Goal: Transaction & Acquisition: Book appointment/travel/reservation

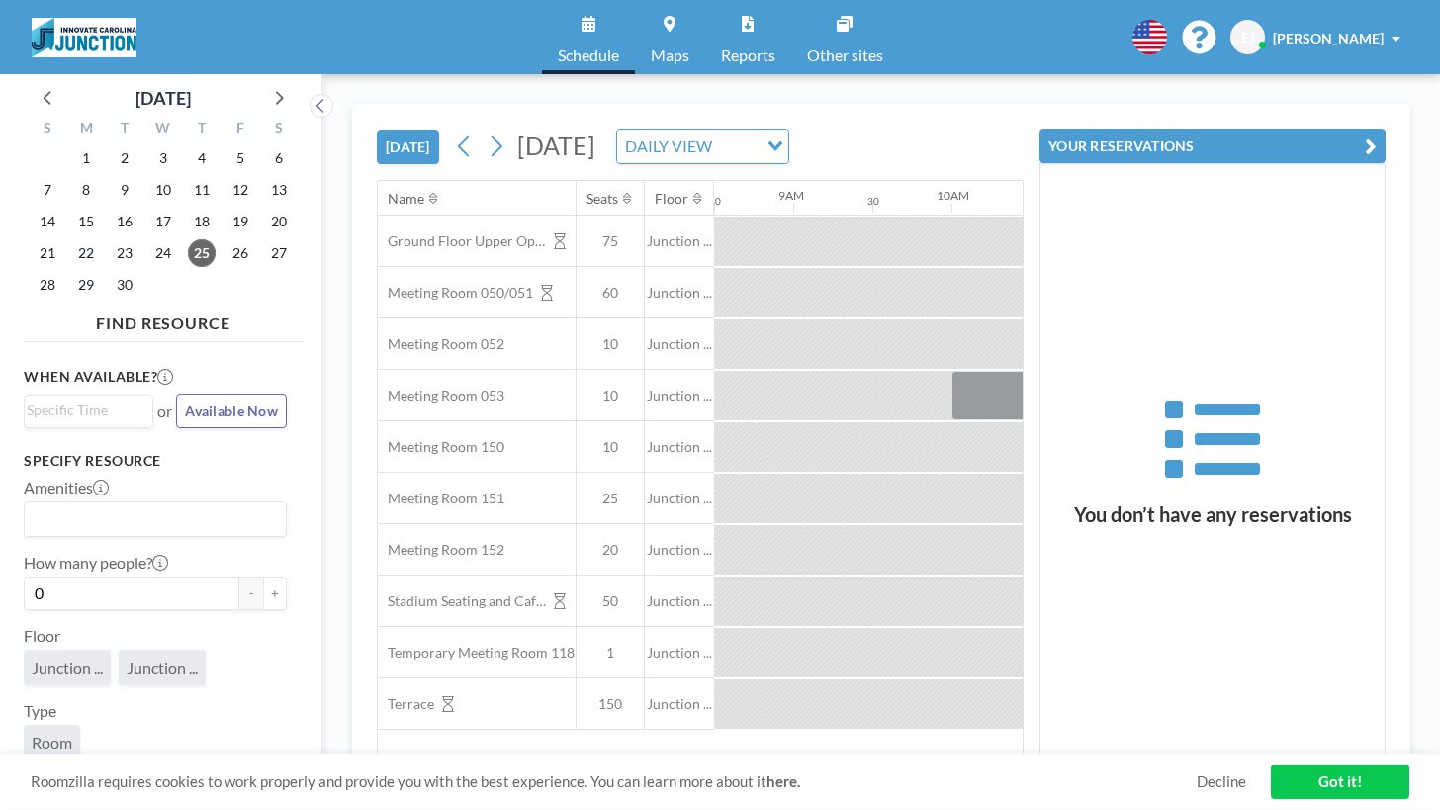
scroll to position [0, 1350]
click at [486, 132] on icon at bounding box center [495, 147] width 19 height 30
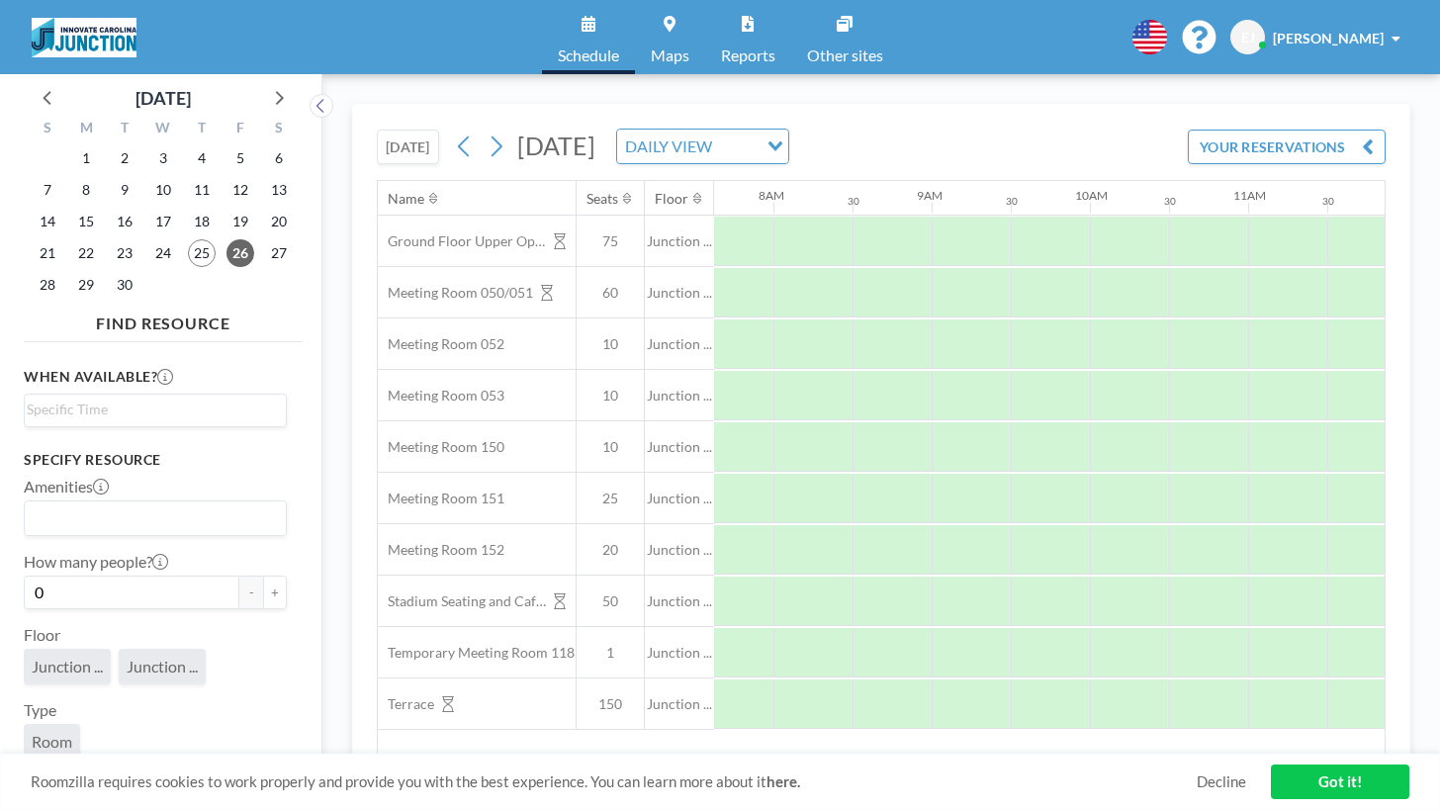
scroll to position [0, 1223]
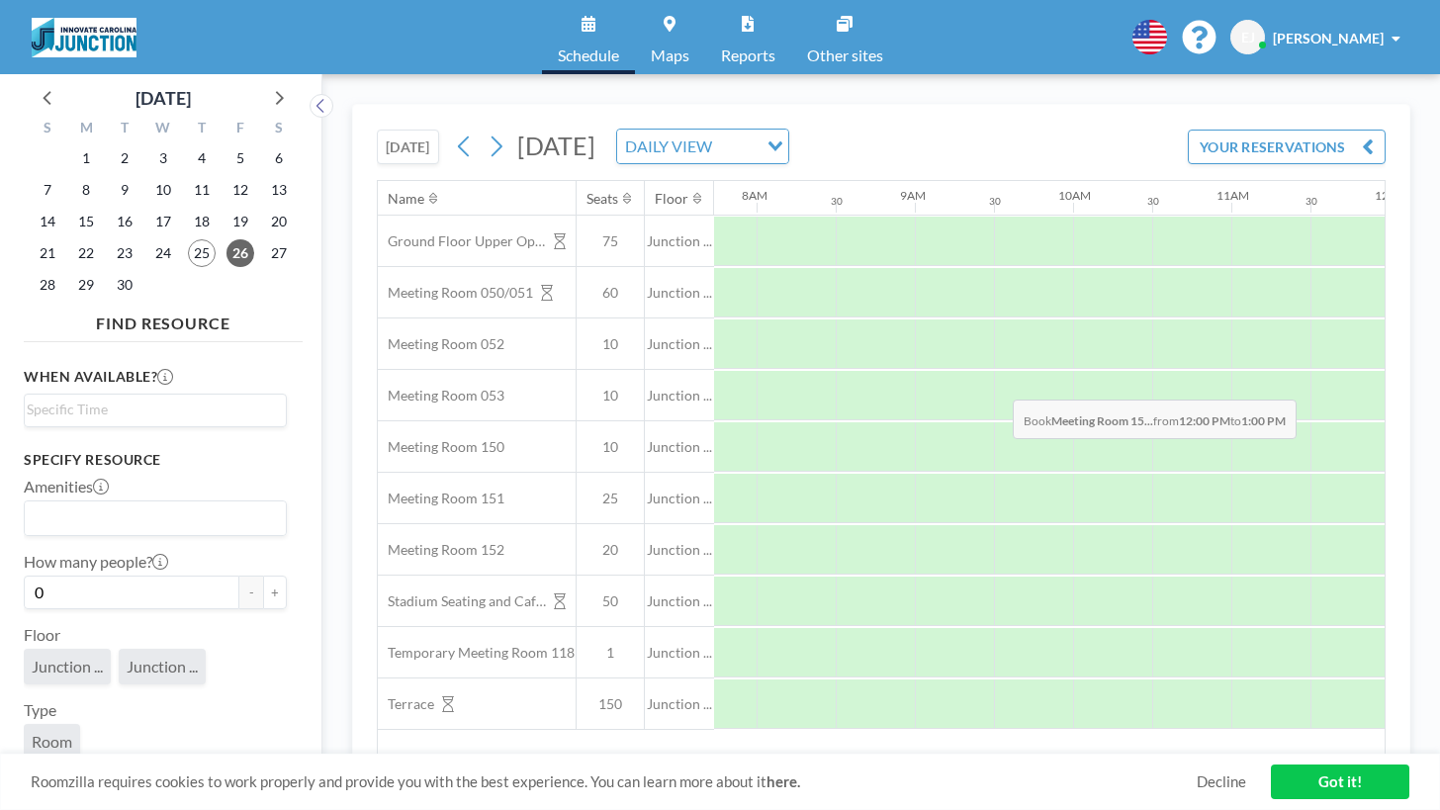
drag, startPoint x: 914, startPoint y: 353, endPoint x: 1006, endPoint y: 354, distance: 92.0
click at [1389, 422] on div at bounding box center [1468, 446] width 158 height 49
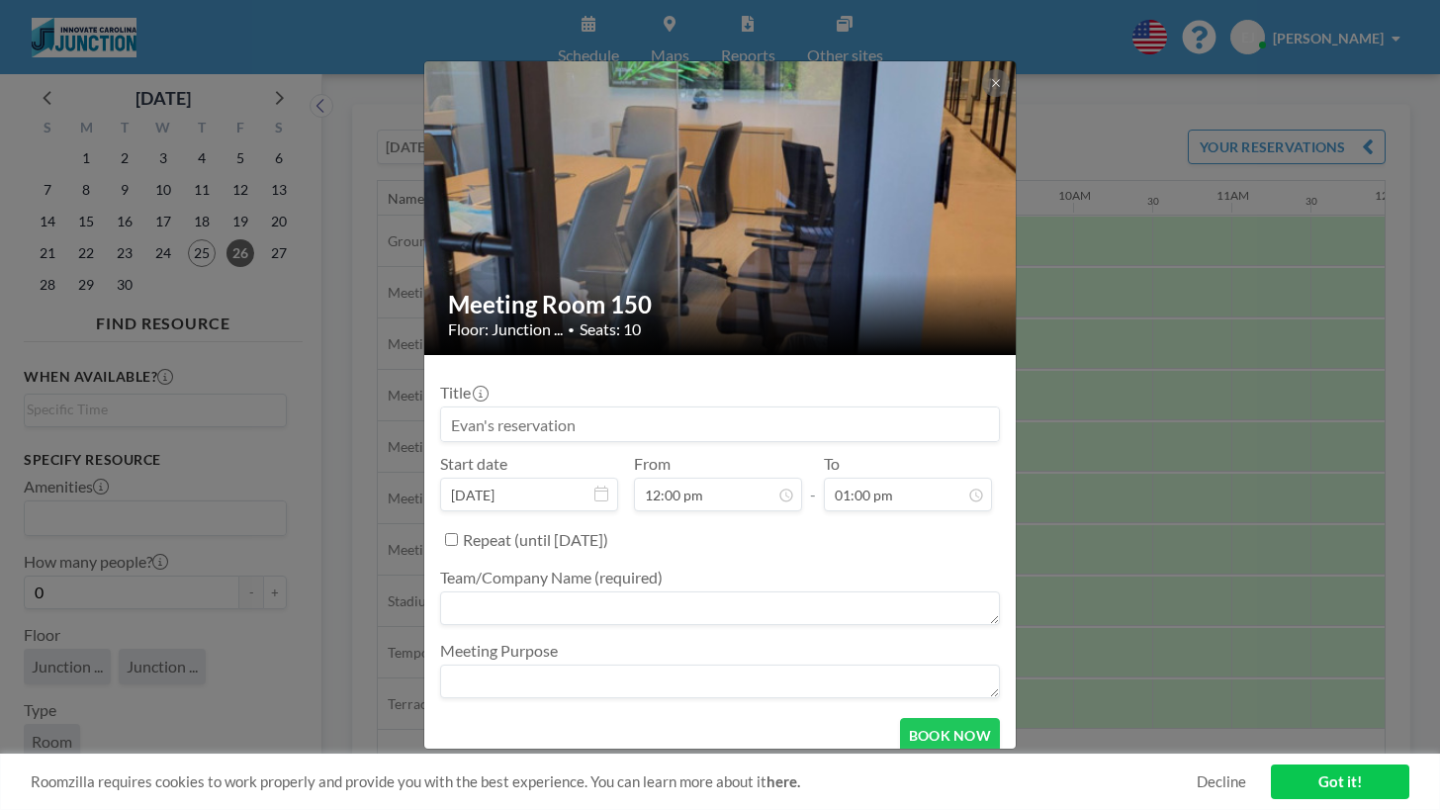
scroll to position [757, 0]
click at [632, 591] on textarea at bounding box center [720, 608] width 560 height 34
type textarea "arclight"
click at [597, 664] on textarea at bounding box center [720, 681] width 560 height 34
type textarea "arclight"
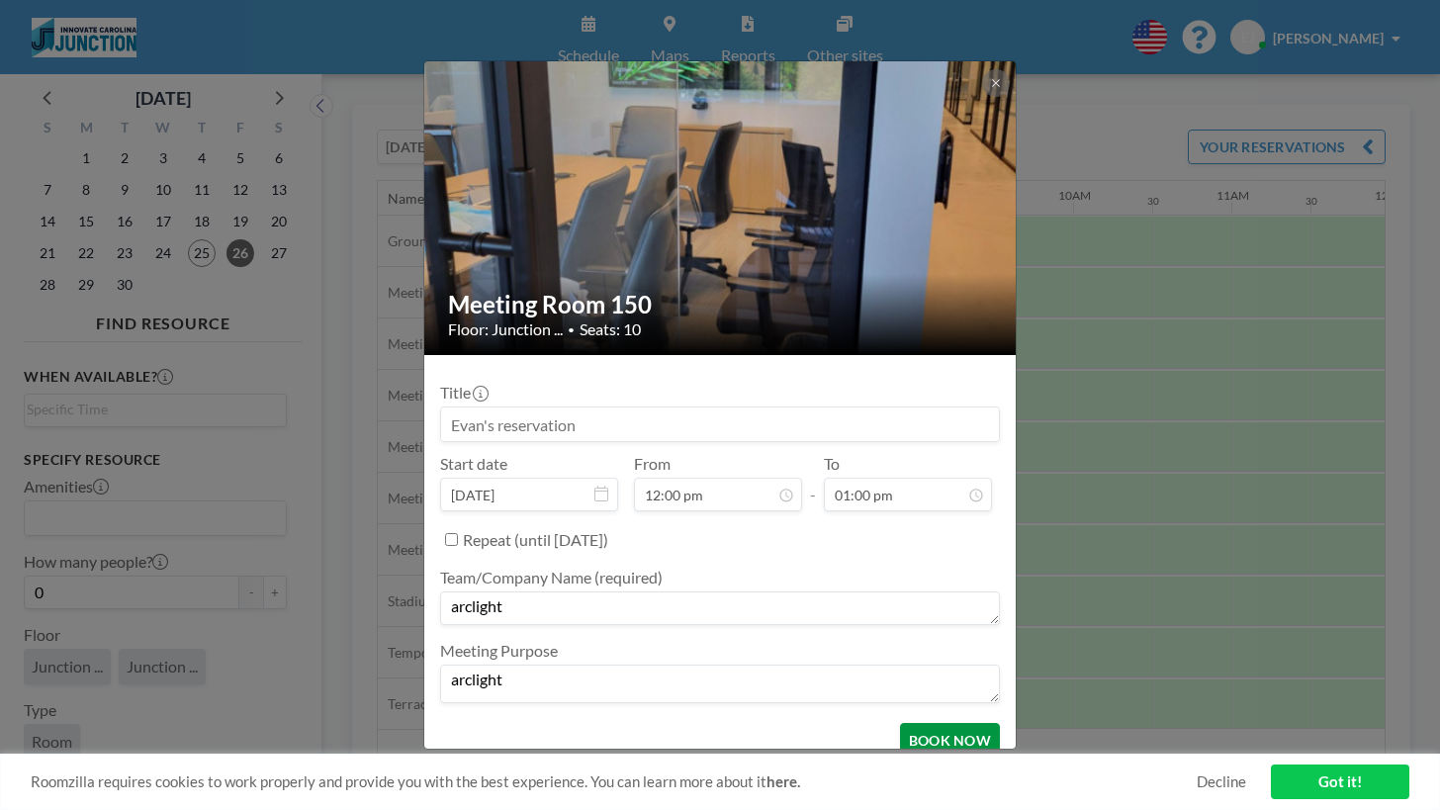
click at [900, 723] on button "BOOK NOW" at bounding box center [950, 740] width 100 height 35
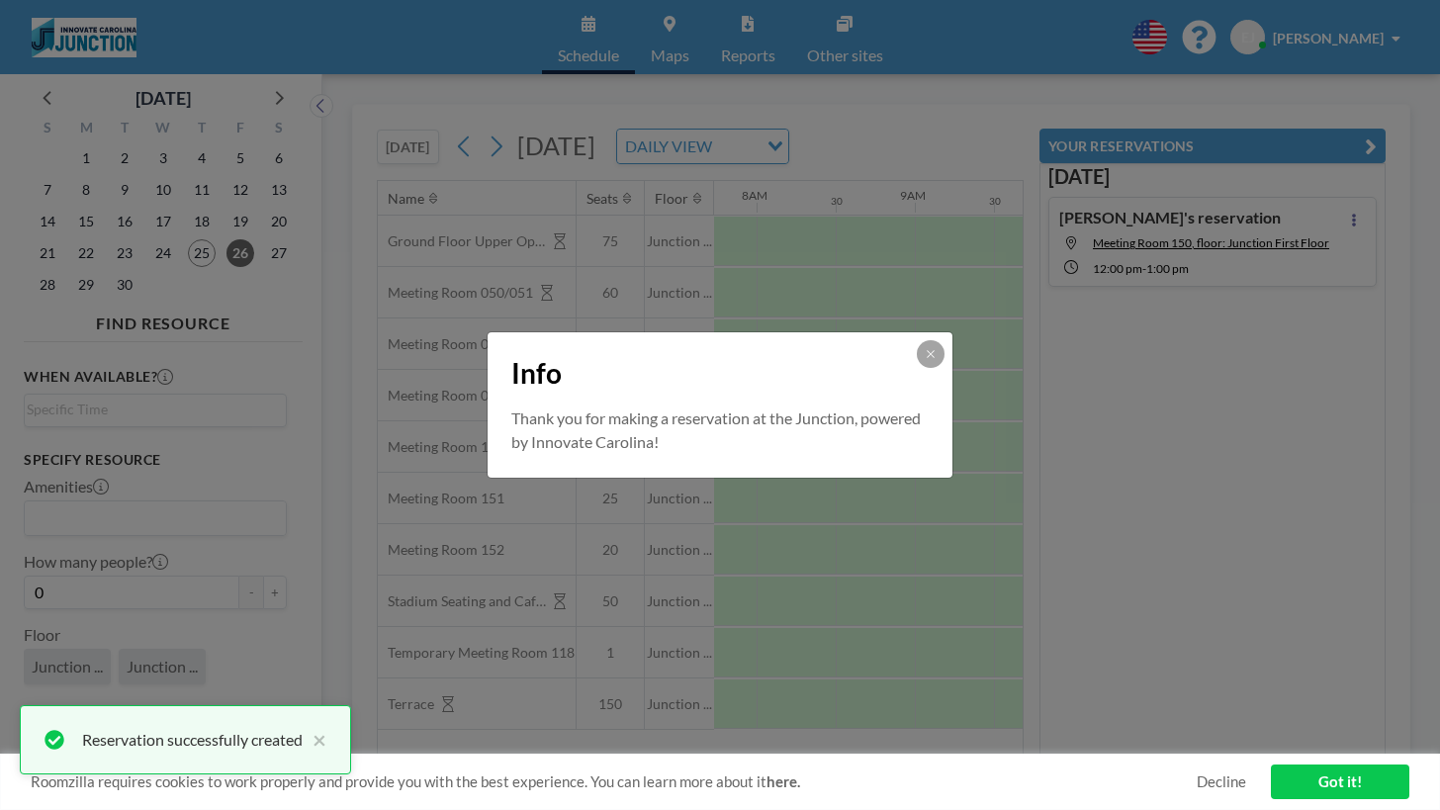
scroll to position [0, 0]
click at [927, 357] on icon at bounding box center [930, 353] width 7 height 7
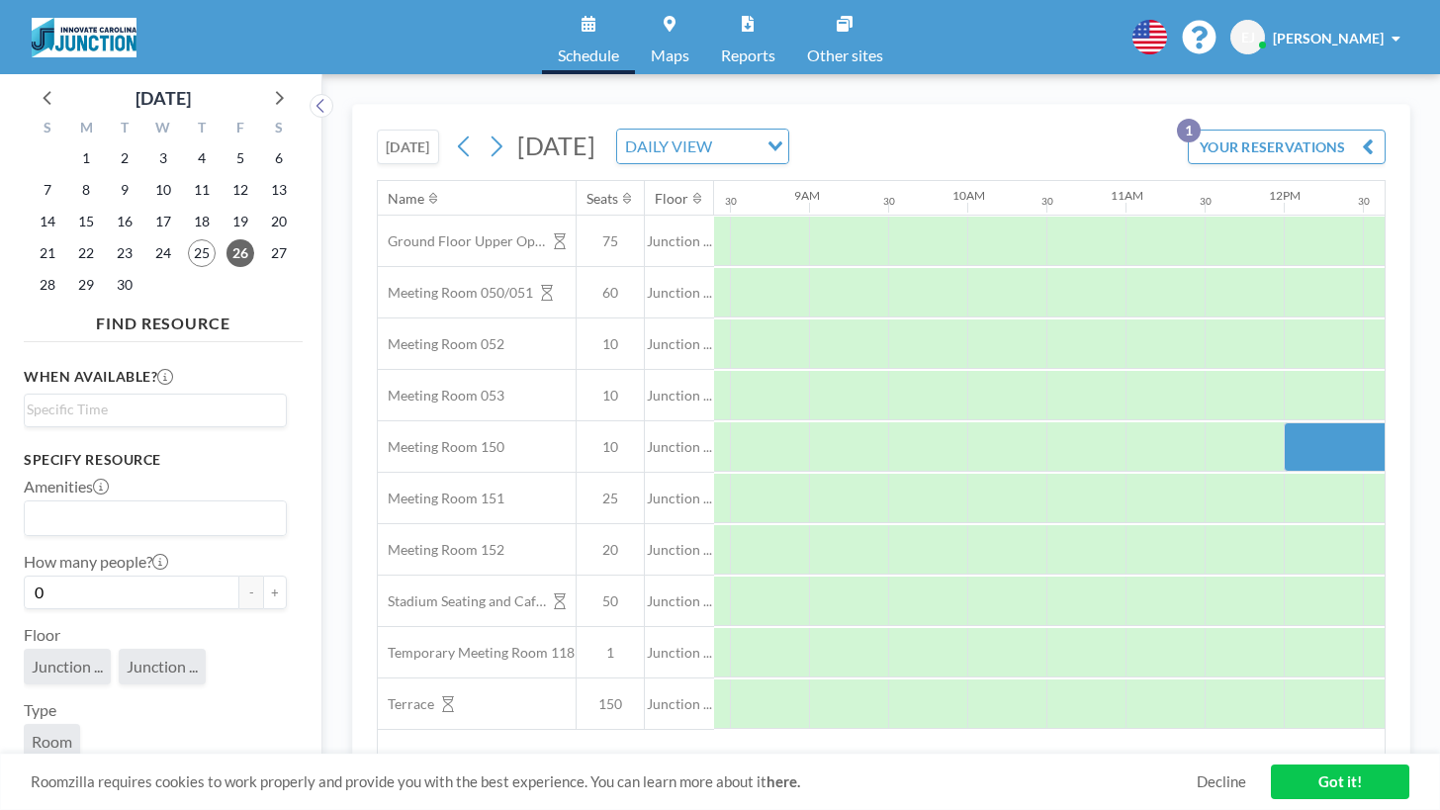
scroll to position [0, 1332]
drag, startPoint x: 1080, startPoint y: 359, endPoint x: 1159, endPoint y: 359, distance: 79.1
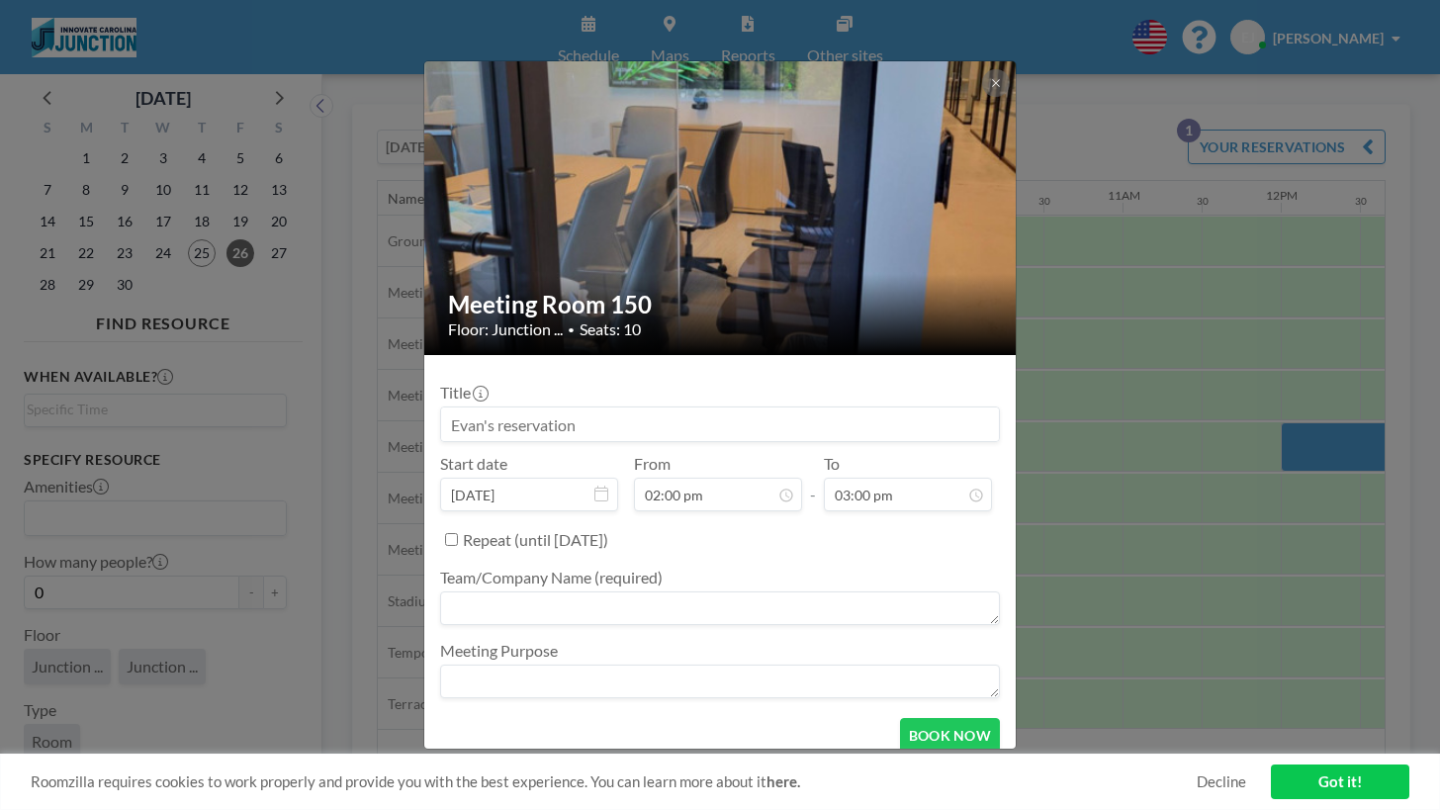
scroll to position [884, 0]
click at [603, 591] on textarea at bounding box center [720, 608] width 560 height 34
type textarea "arclight"
click at [551, 669] on textarea at bounding box center [720, 686] width 560 height 34
type textarea "arclight"
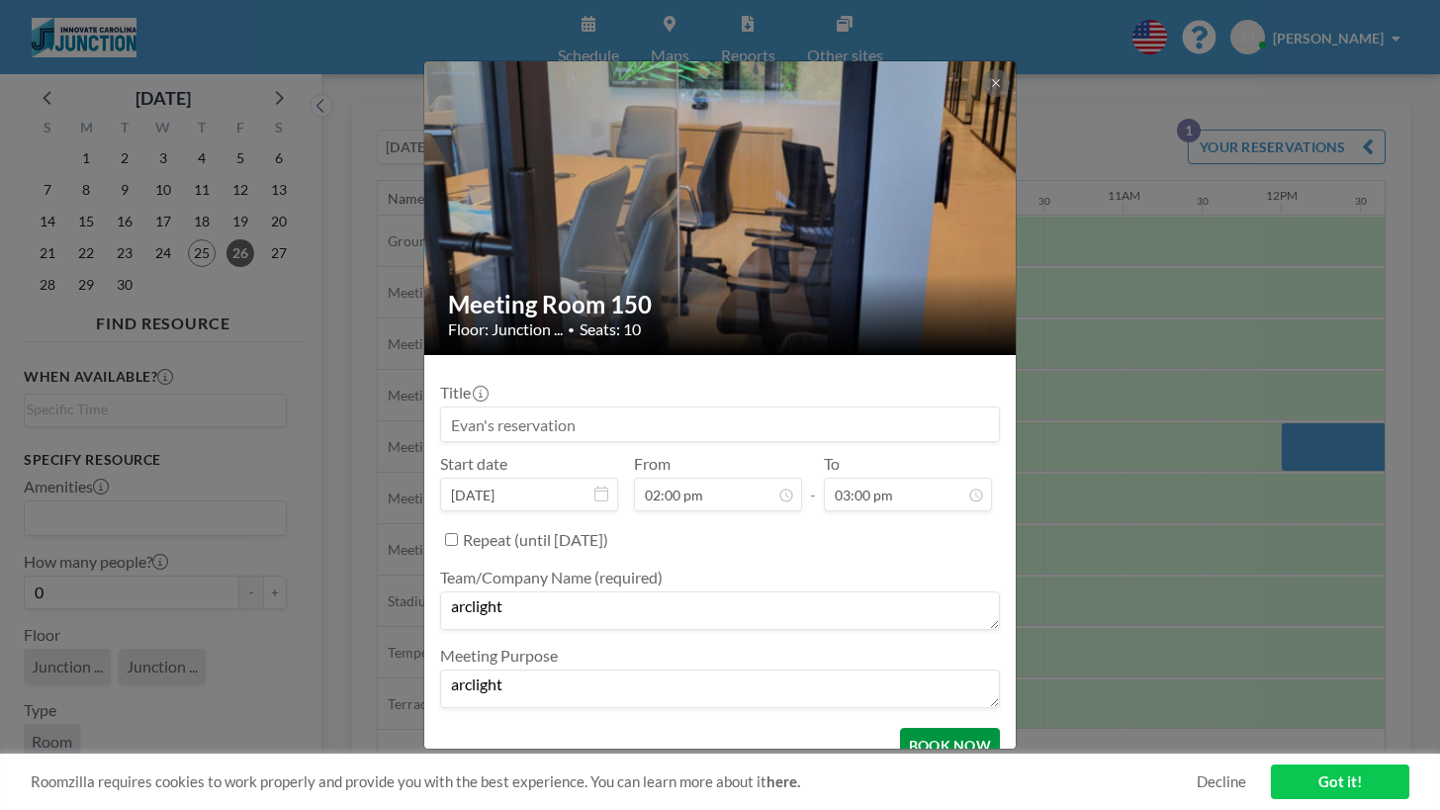
click at [909, 728] on button "BOOK NOW" at bounding box center [950, 745] width 100 height 35
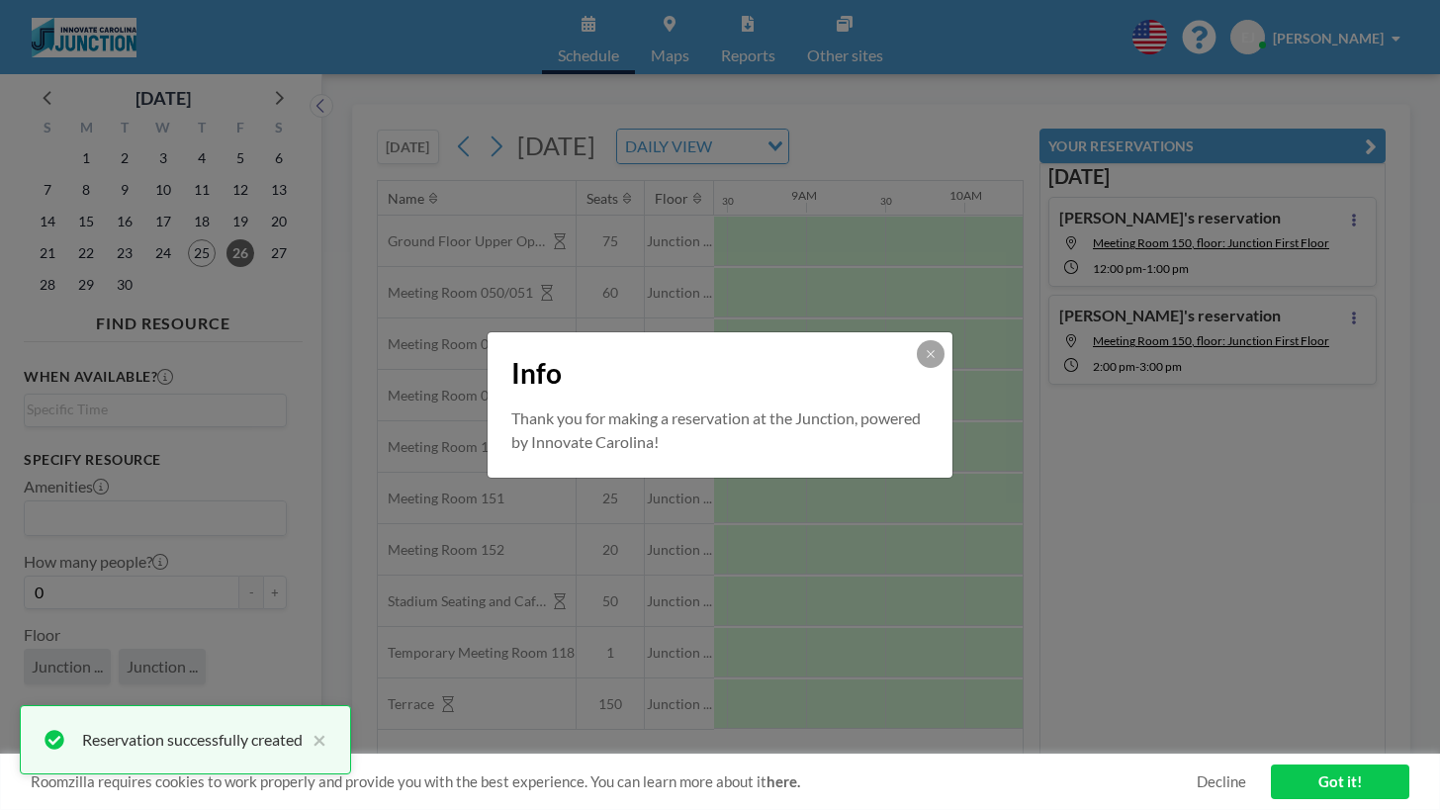
scroll to position [0, 0]
click at [909, 676] on div "Info Thank you for making a reservation at the Junction, powered by Innovate Ca…" at bounding box center [720, 405] width 1440 height 810
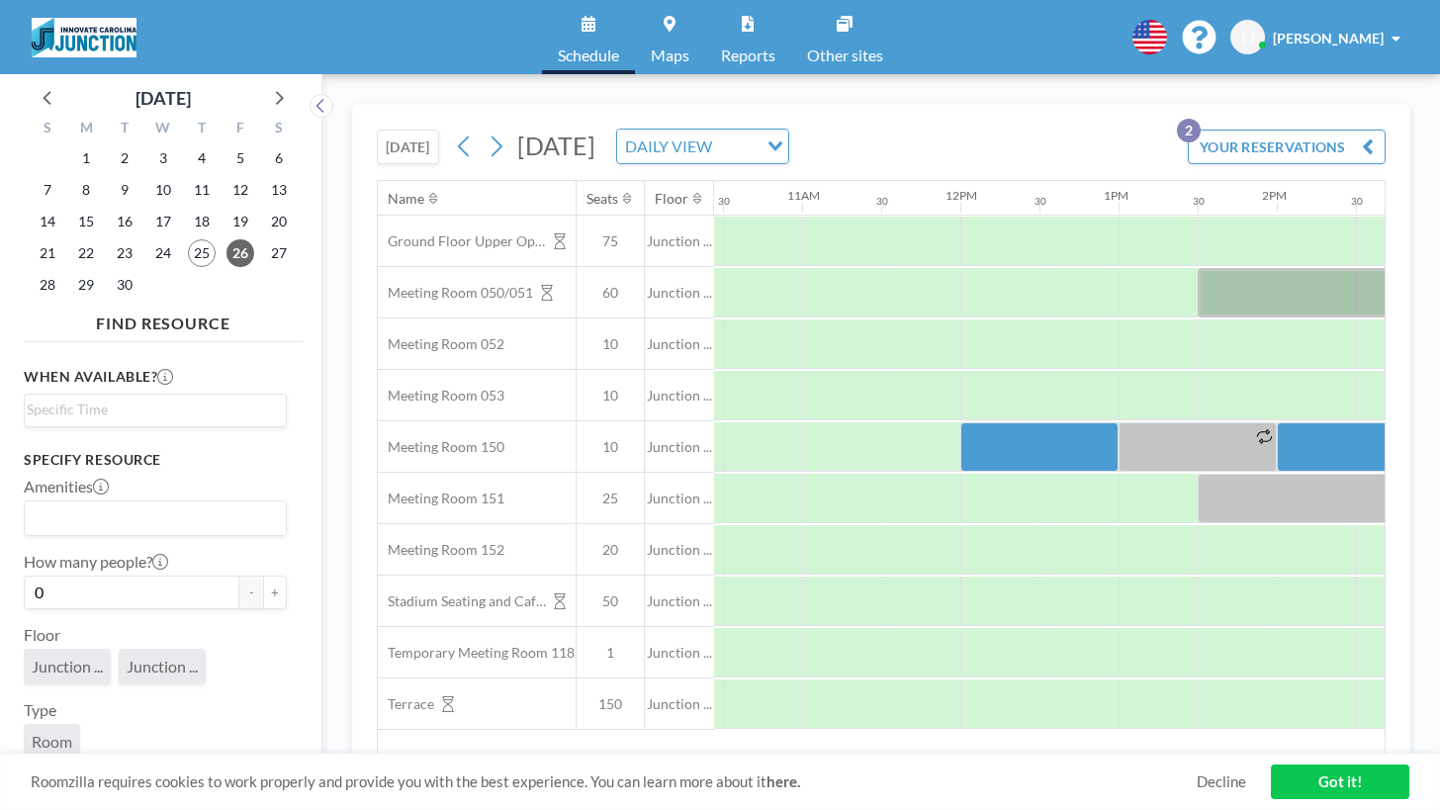
scroll to position [0, 1760]
